Goal: Browse casually: Explore the website without a specific task or goal

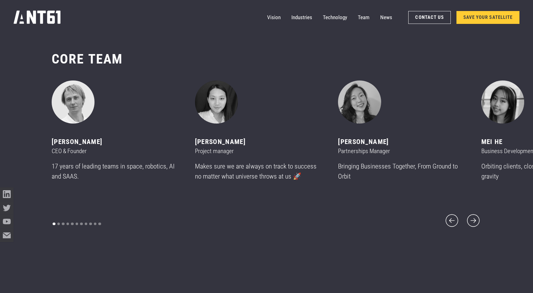
scroll to position [3527, 0]
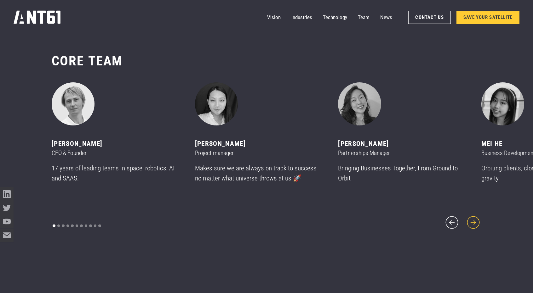
click at [473, 217] on icon "next slide" at bounding box center [473, 223] width 16 height 16
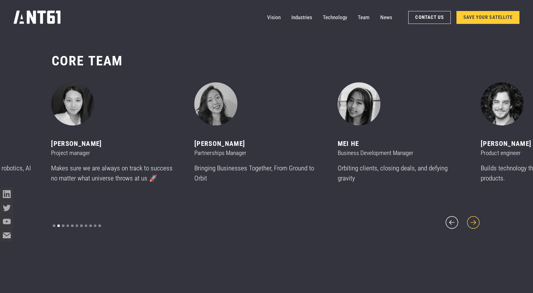
click at [478, 221] on icon "next slide" at bounding box center [473, 223] width 16 height 16
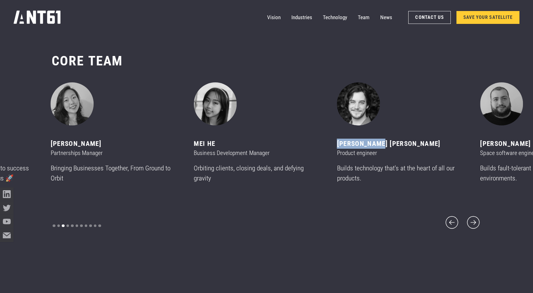
drag, startPoint x: 339, startPoint y: 150, endPoint x: 406, endPoint y: 149, distance: 67.7
click at [406, 149] on div "[PERSON_NAME] [PERSON_NAME]" at bounding box center [400, 144] width 127 height 10
click at [386, 158] on div "Product engineer" at bounding box center [400, 153] width 127 height 9
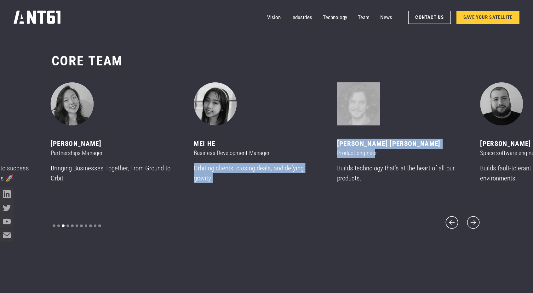
drag, startPoint x: 338, startPoint y: 160, endPoint x: 376, endPoint y: 158, distance: 38.5
click at [195, 158] on div "[PERSON_NAME] CEO & Founder 17 years of leading teams in space, robotics, AI an…" at bounding box center [123, 141] width 143 height 116
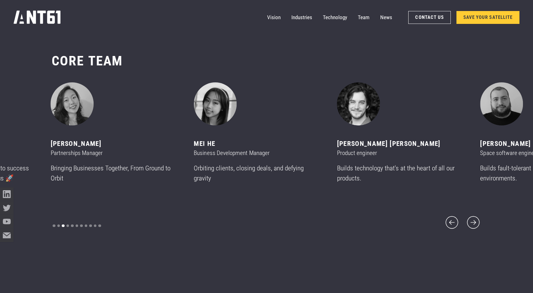
click at [378, 158] on div "Product engineer" at bounding box center [400, 153] width 127 height 9
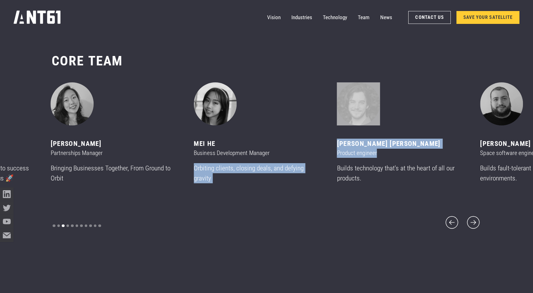
drag, startPoint x: 380, startPoint y: 158, endPoint x: 338, endPoint y: 158, distance: 41.9
click at [195, 158] on div "[PERSON_NAME] CEO & Founder 17 years of leading teams in space, robotics, AI an…" at bounding box center [123, 141] width 143 height 116
click at [472, 215] on icon "next slide" at bounding box center [473, 223] width 16 height 16
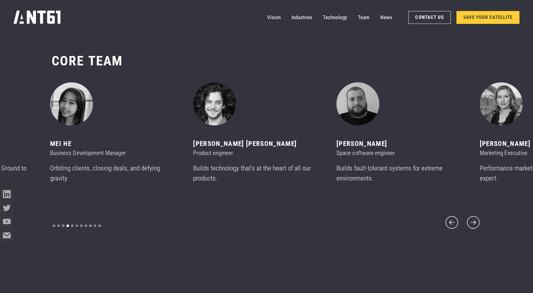
click at [409, 214] on div "[PERSON_NAME] CEO & Founder 17 years of leading teams in space, robotics, AI an…" at bounding box center [267, 157] width 430 height 148
click at [469, 218] on icon "next slide" at bounding box center [473, 223] width 16 height 16
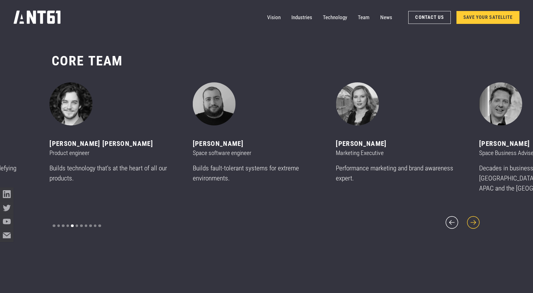
click at [469, 218] on icon "next slide" at bounding box center [473, 223] width 16 height 16
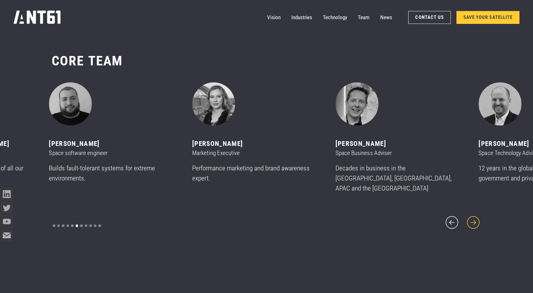
click at [469, 218] on icon "next slide" at bounding box center [473, 223] width 16 height 16
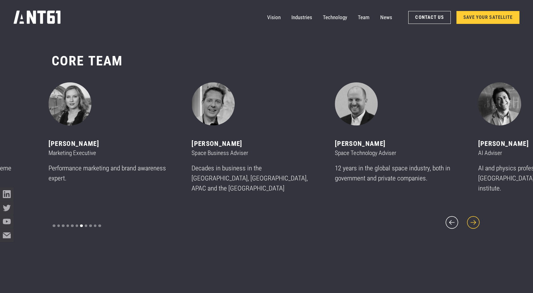
click at [469, 218] on icon "next slide" at bounding box center [473, 223] width 16 height 16
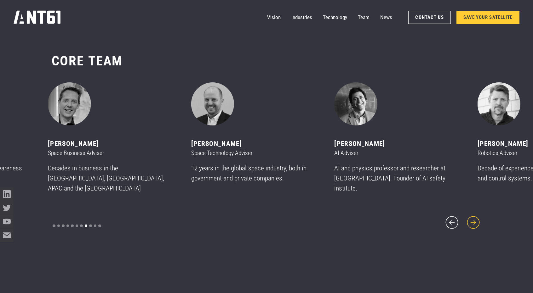
click at [469, 218] on icon "next slide" at bounding box center [473, 223] width 16 height 16
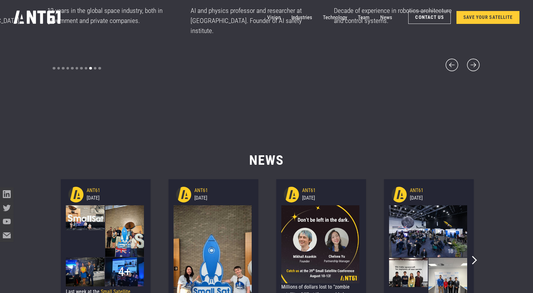
scroll to position [3684, 0]
drag, startPoint x: 265, startPoint y: 162, endPoint x: 250, endPoint y: 160, distance: 14.7
click at [250, 160] on h2 "News" at bounding box center [267, 150] width 430 height 38
click at [266, 163] on h2 "News" at bounding box center [267, 150] width 430 height 38
drag, startPoint x: 266, startPoint y: 163, endPoint x: 284, endPoint y: 161, distance: 18.4
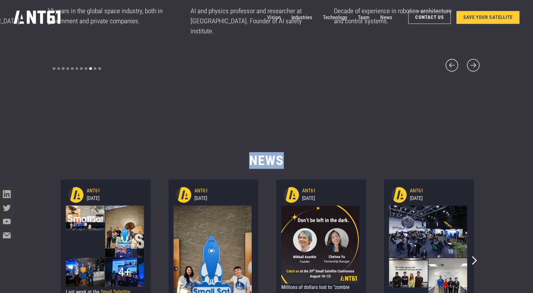
click at [284, 161] on h2 "News" at bounding box center [267, 150] width 430 height 38
click at [266, 135] on h2 "News" at bounding box center [267, 150] width 430 height 38
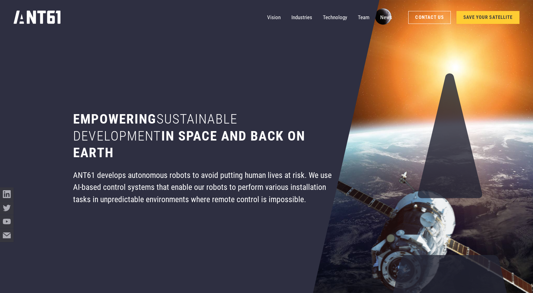
scroll to position [0, 0]
